Goal: Check status: Check status

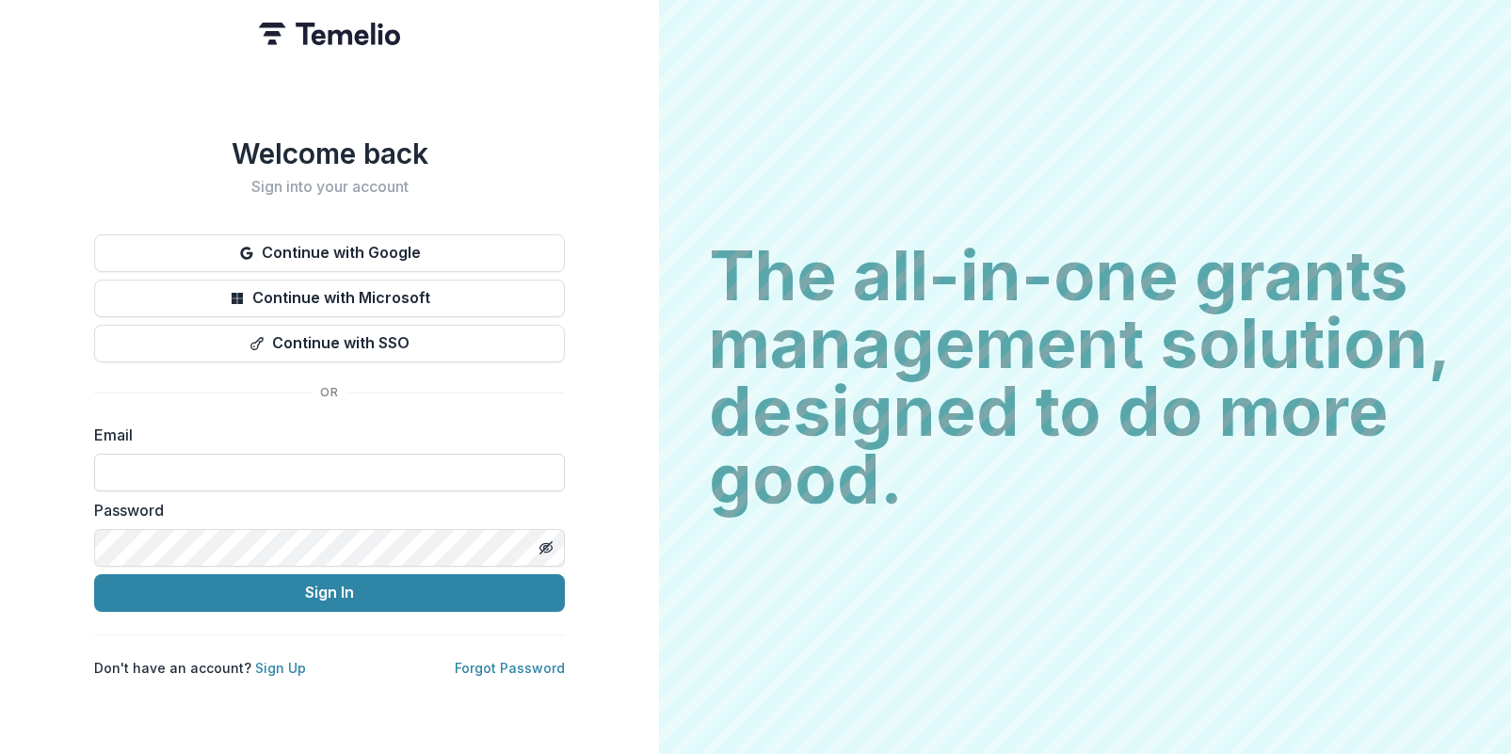
click at [204, 475] on input at bounding box center [329, 473] width 471 height 38
type input "**********"
click at [94, 574] on button "Sign In" at bounding box center [329, 593] width 471 height 38
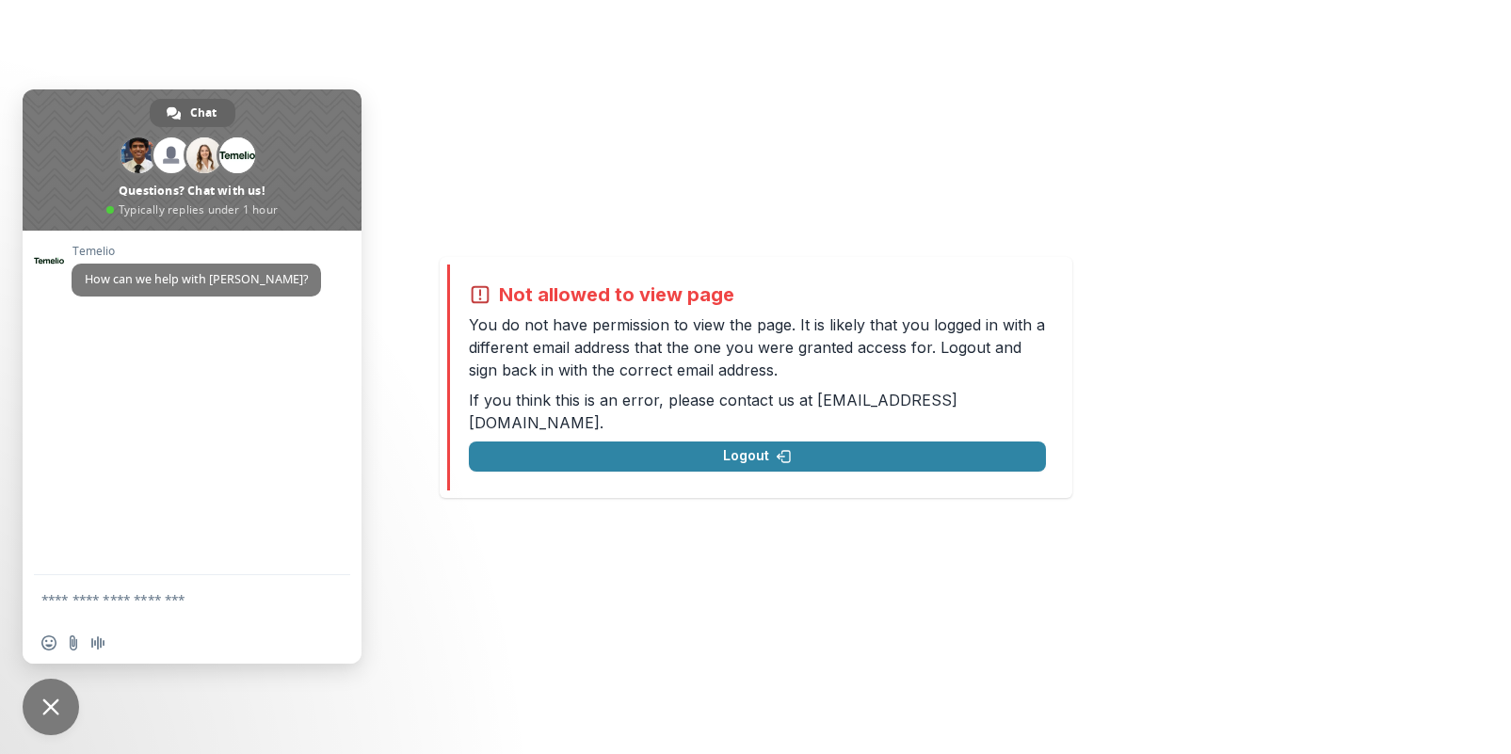
click at [51, 711] on span "Close chat" at bounding box center [50, 707] width 17 height 17
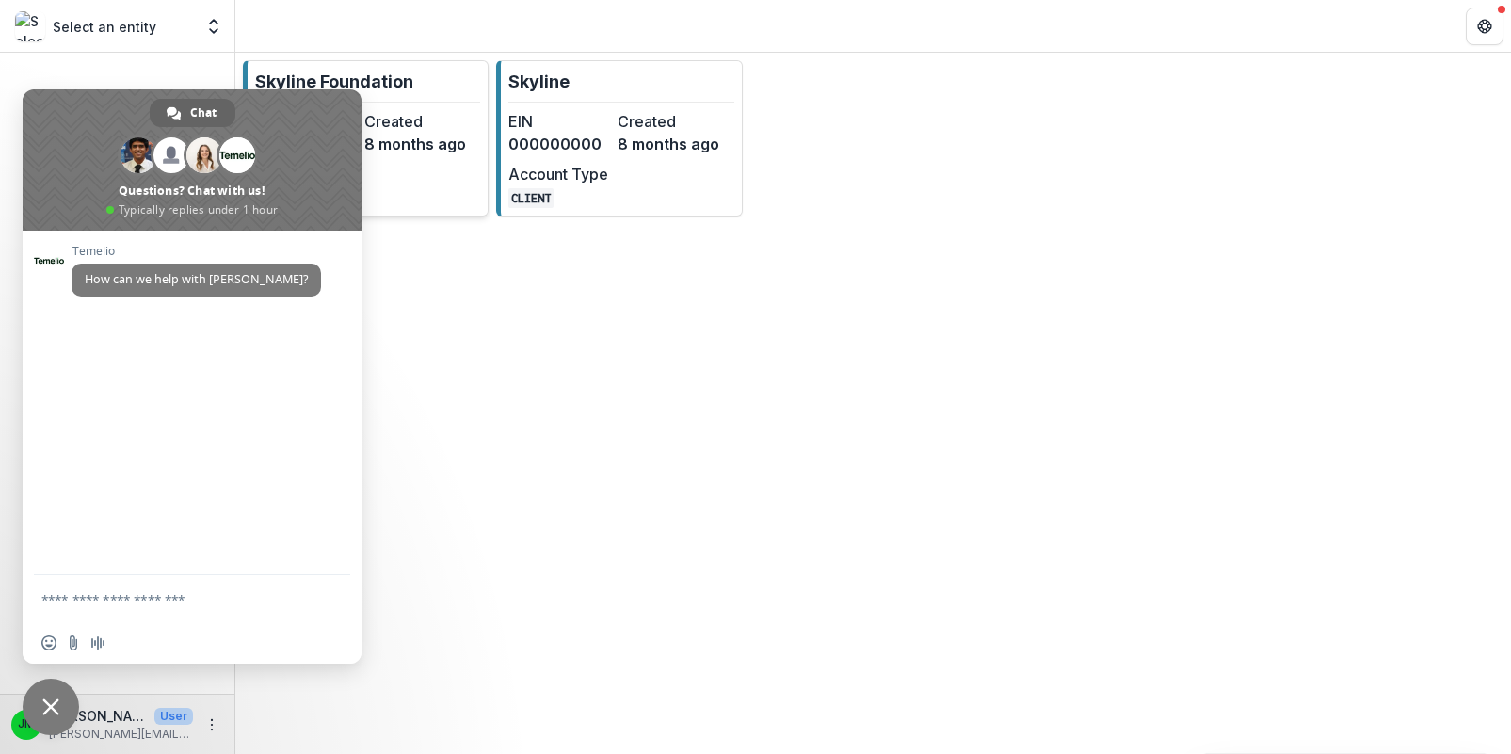
click at [393, 136] on dd "8 months ago" at bounding box center [415, 144] width 102 height 23
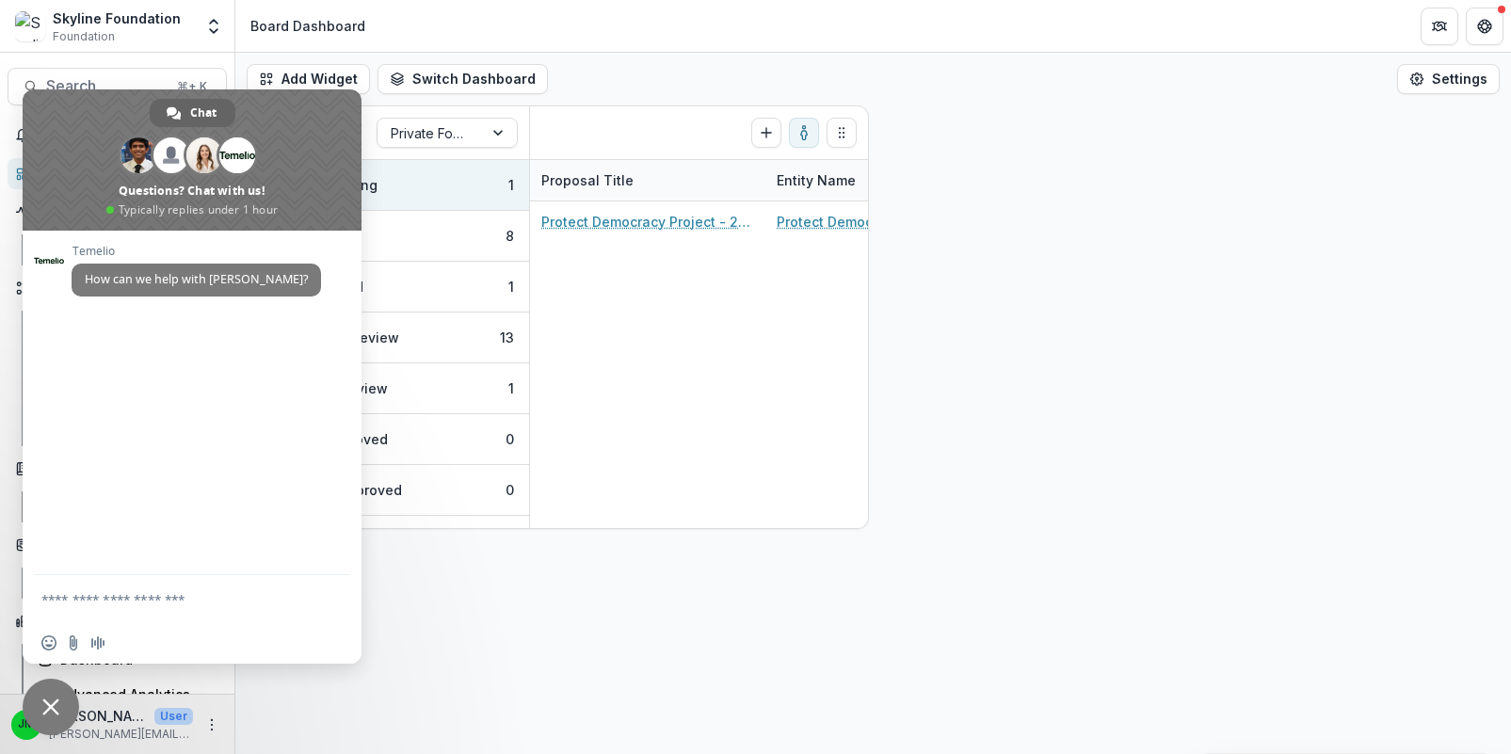
click at [47, 706] on span "Close chat" at bounding box center [50, 707] width 17 height 17
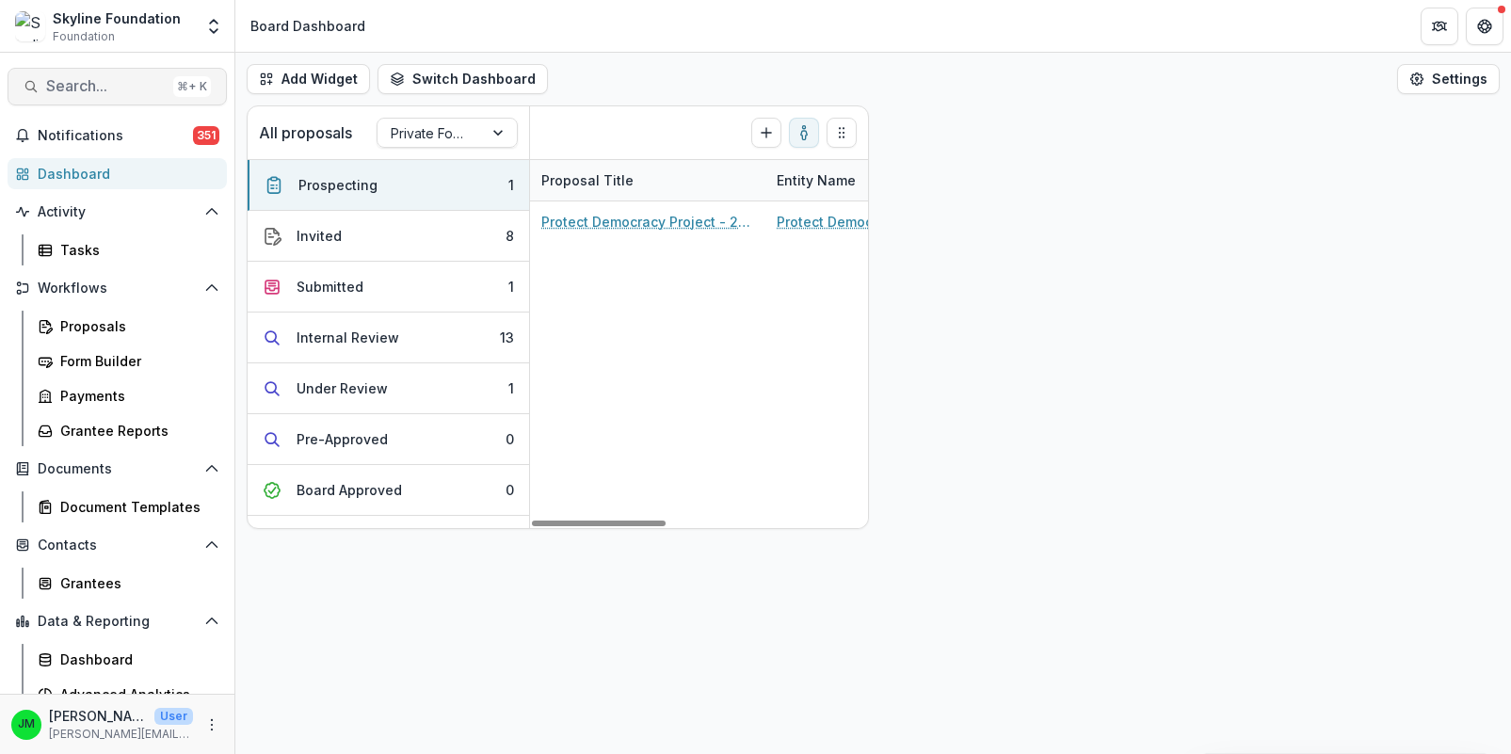
click at [109, 86] on span "Search..." at bounding box center [106, 86] width 120 height 18
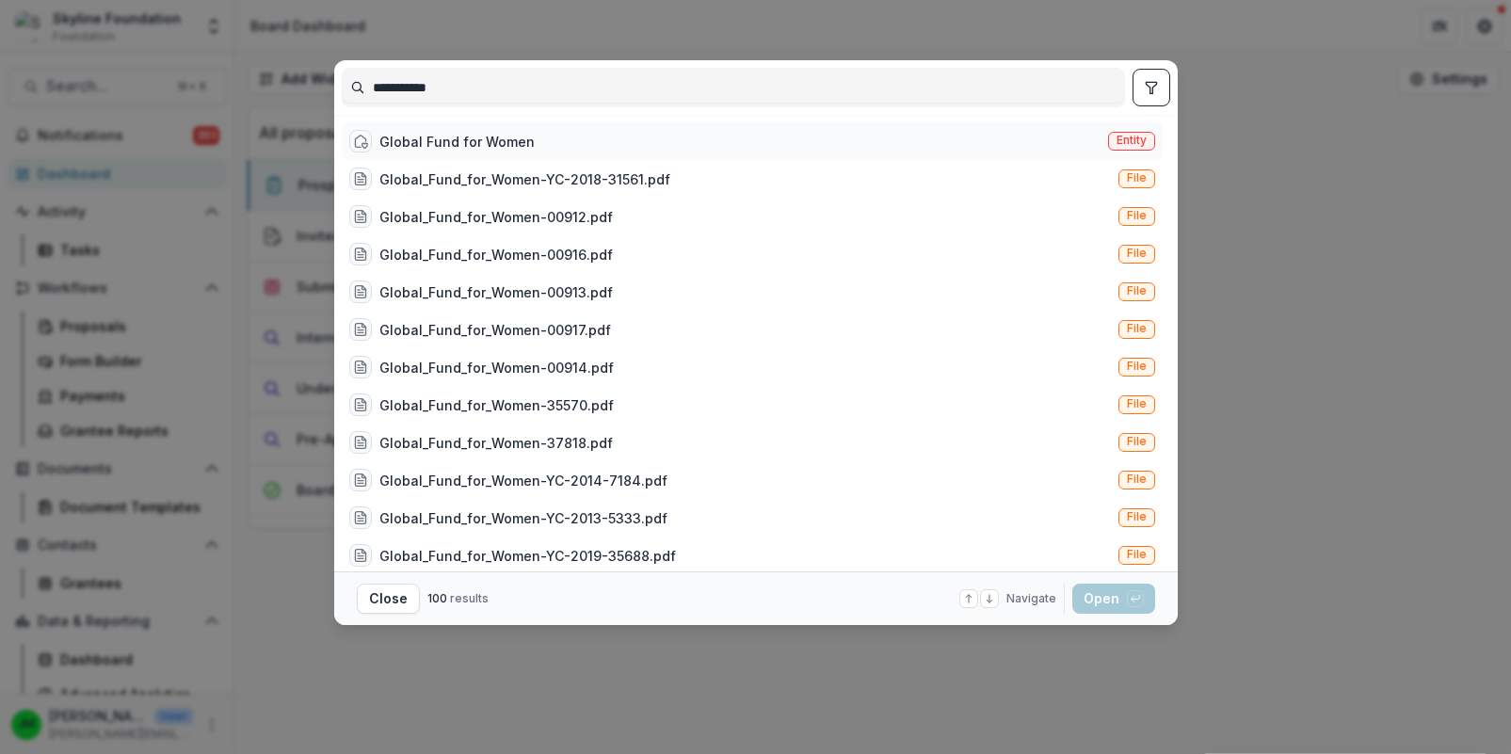
type input "**********"
click at [440, 135] on div "Global Fund for Women" at bounding box center [457, 142] width 155 height 20
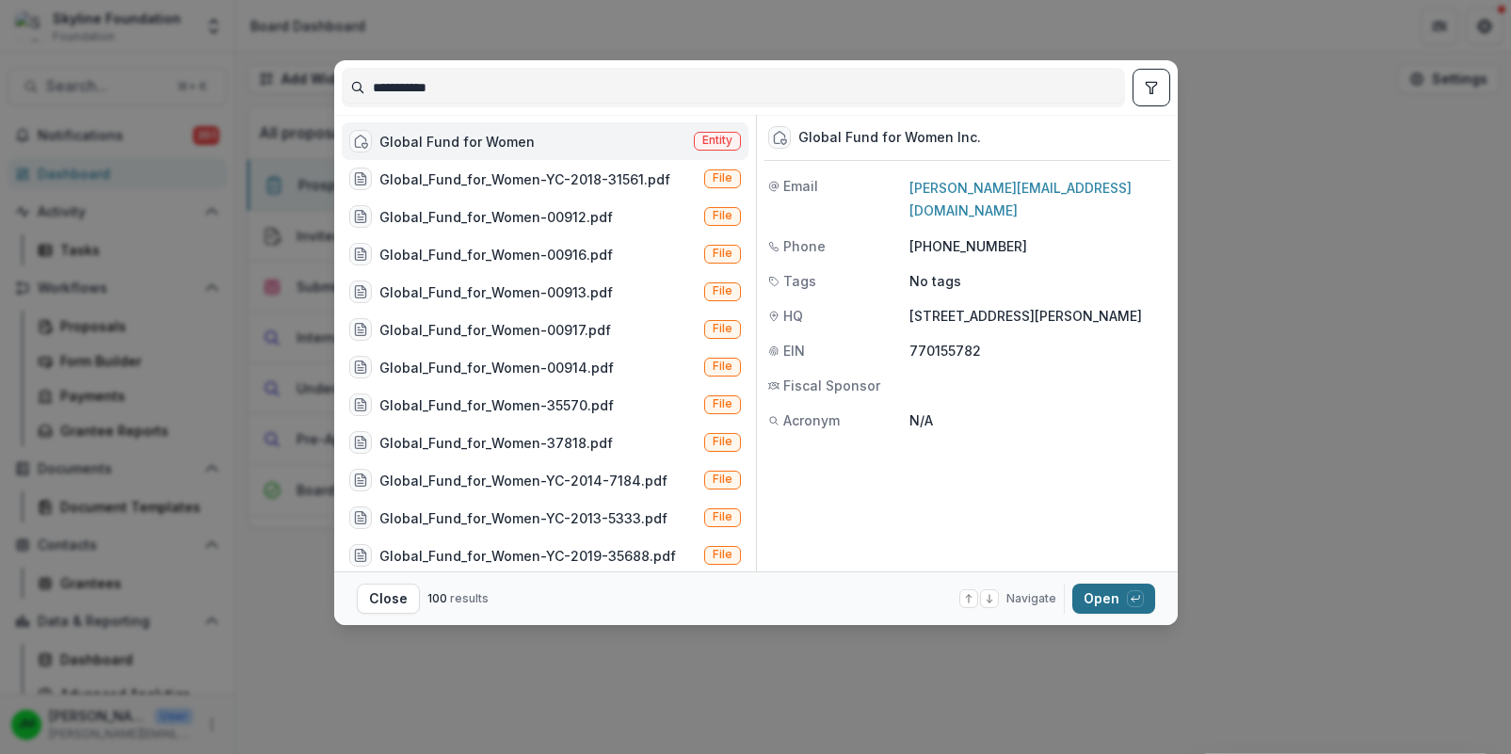
click at [1095, 593] on button "Open with enter key" at bounding box center [1114, 599] width 83 height 30
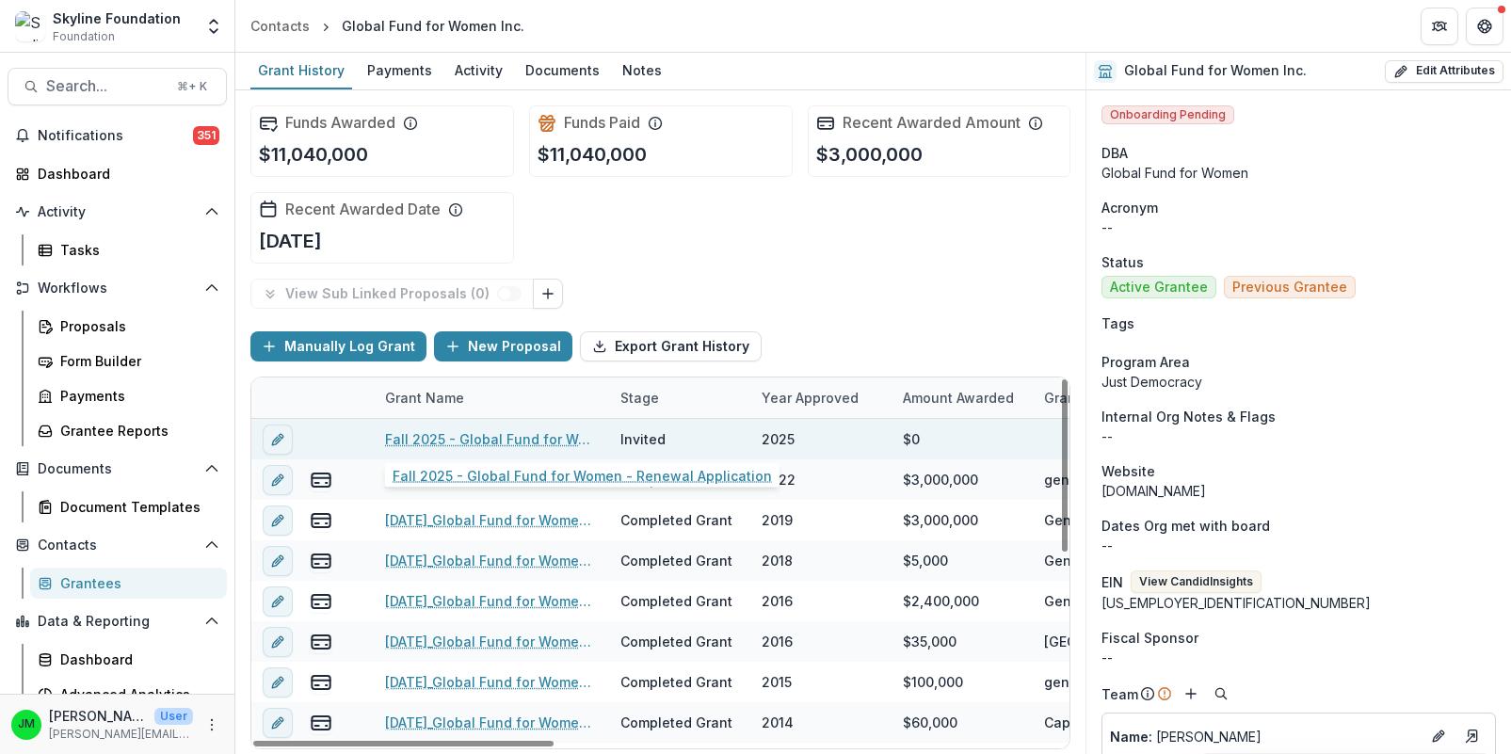
click at [510, 444] on link "Fall 2025 - Global Fund for Women - Renewal Application" at bounding box center [491, 439] width 213 height 20
